Goal: Find contact information: Find contact information

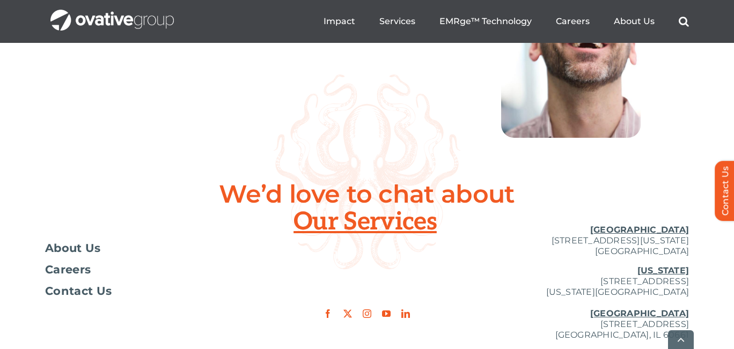
scroll to position [4049, 0]
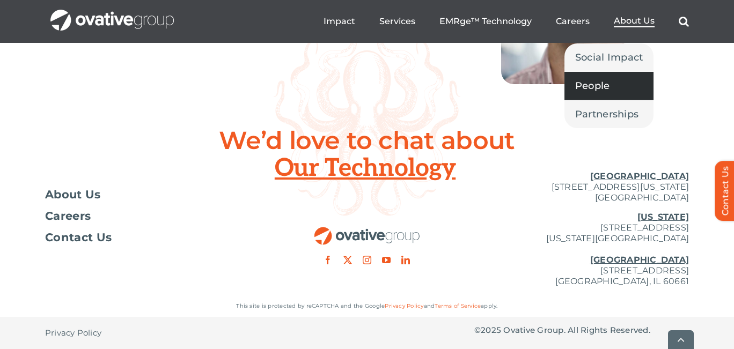
click at [606, 87] on span "People" at bounding box center [592, 85] width 35 height 15
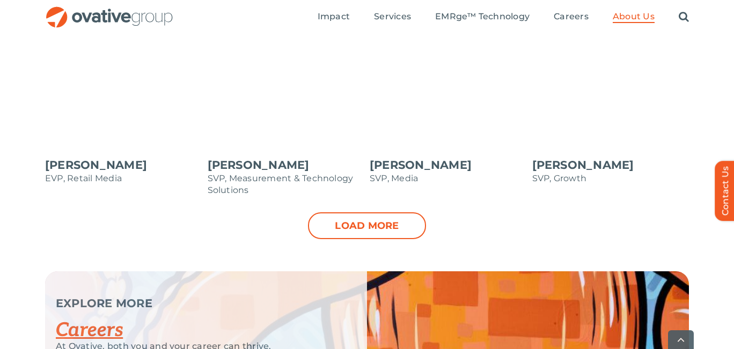
scroll to position [1185, 0]
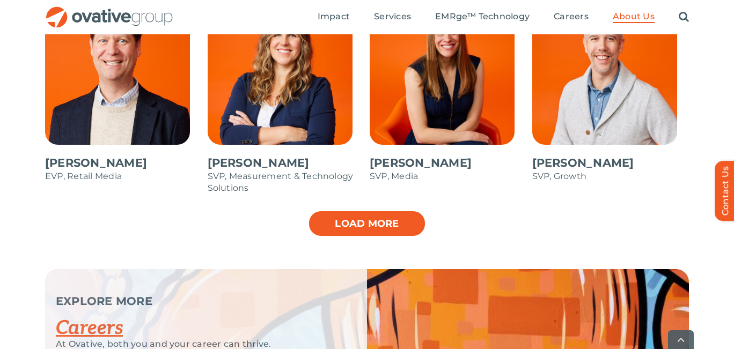
click at [335, 230] on link "Load more" at bounding box center [367, 223] width 118 height 27
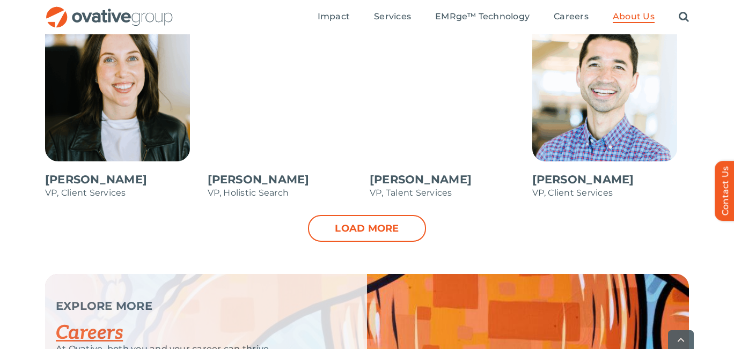
scroll to position [1604, 0]
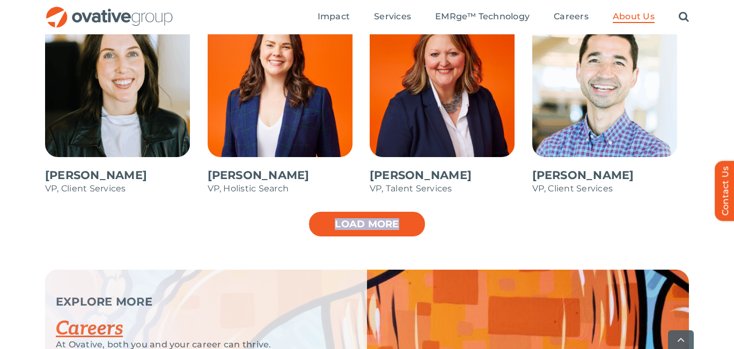
click at [336, 230] on link "Load more" at bounding box center [367, 224] width 118 height 27
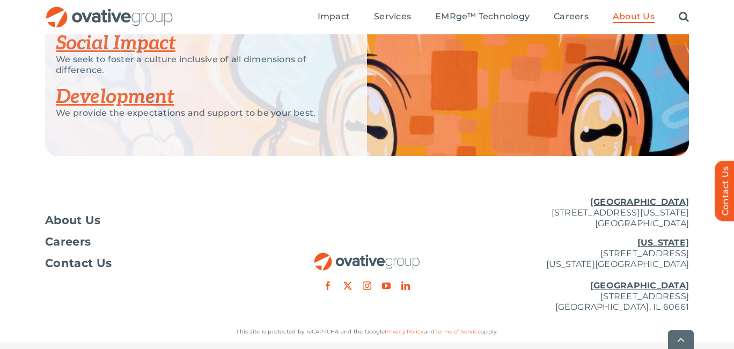
scroll to position [2135, 0]
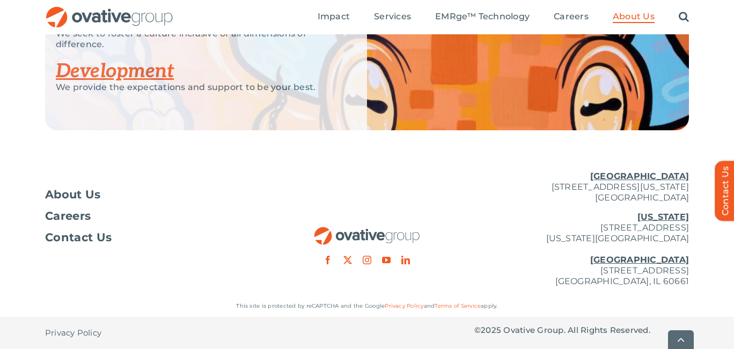
drag, startPoint x: 520, startPoint y: 272, endPoint x: 697, endPoint y: 270, distance: 176.5
click at [697, 270] on div "About Us Careers Contact Us Minneapolis 729 Washington Avenue N, Suite 1000 Min…" at bounding box center [367, 229] width 734 height 133
copy p "[STREET_ADDRESS]"
